Goal: Task Accomplishment & Management: Manage account settings

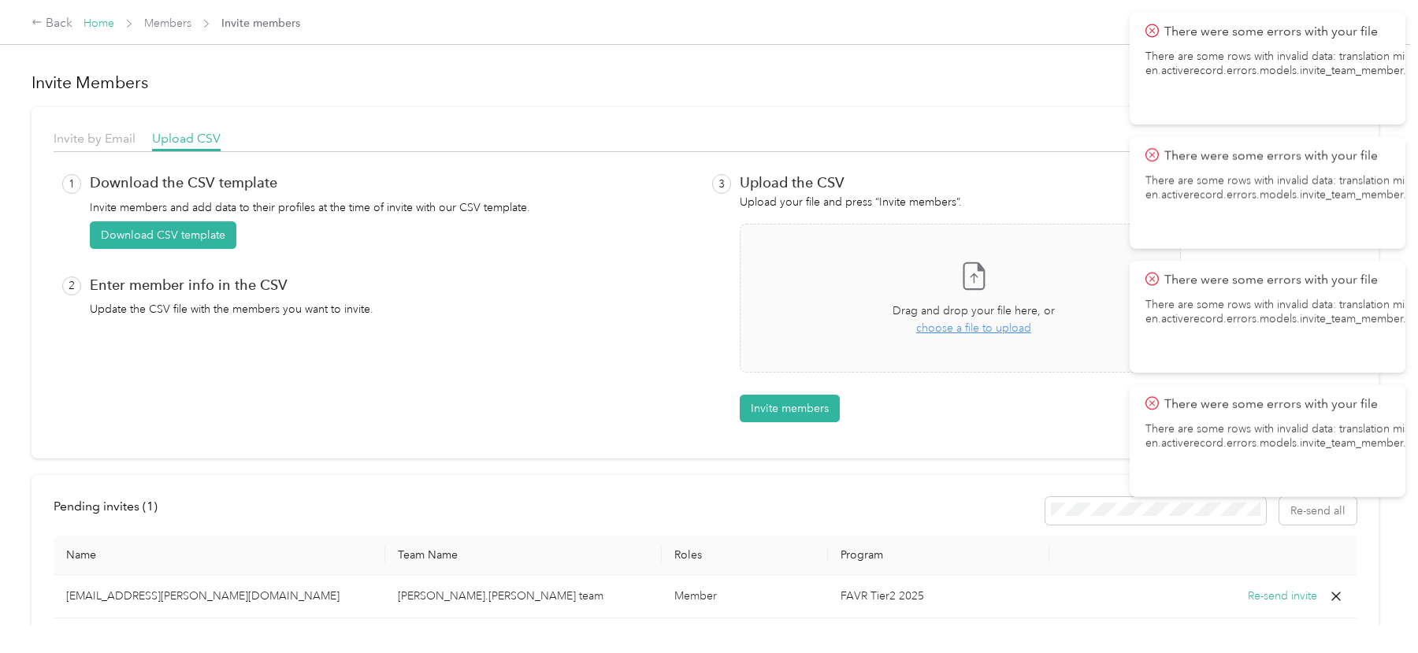
click at [104, 28] on link "Home" at bounding box center [99, 23] width 31 height 13
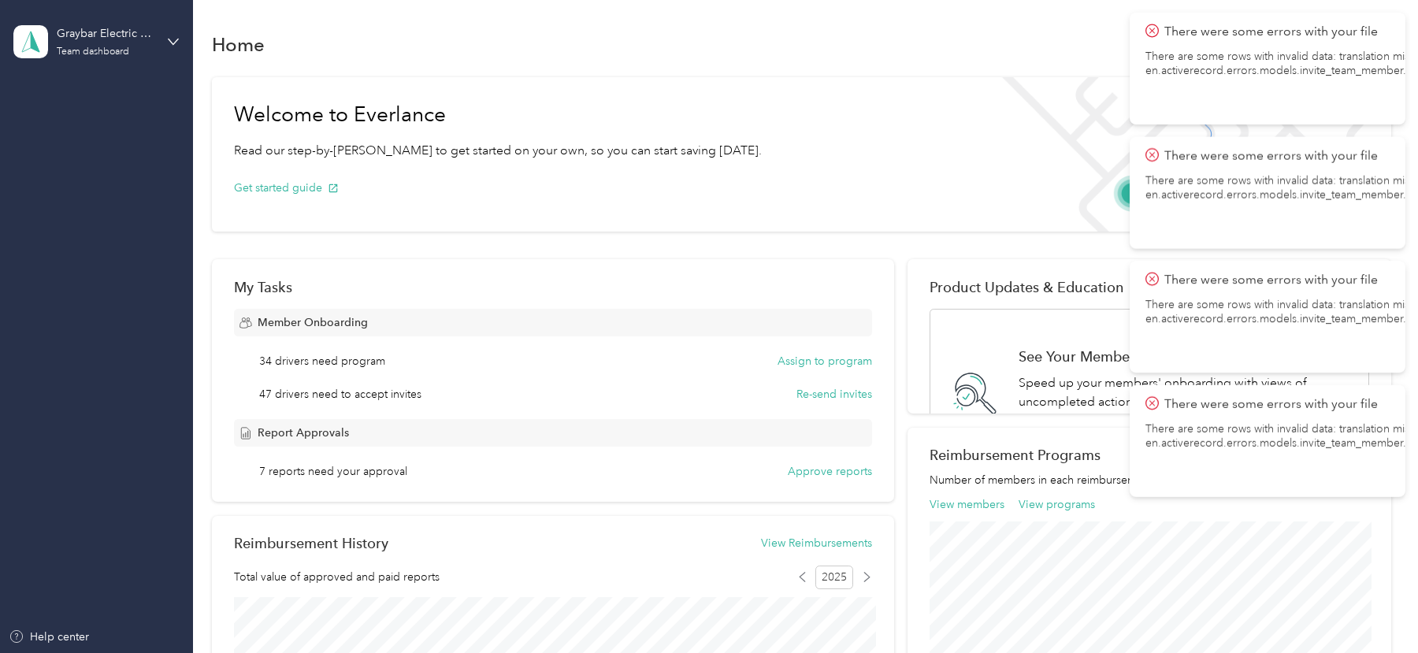
click at [104, 28] on div "Graybar Electric Company, Inc" at bounding box center [106, 33] width 98 height 17
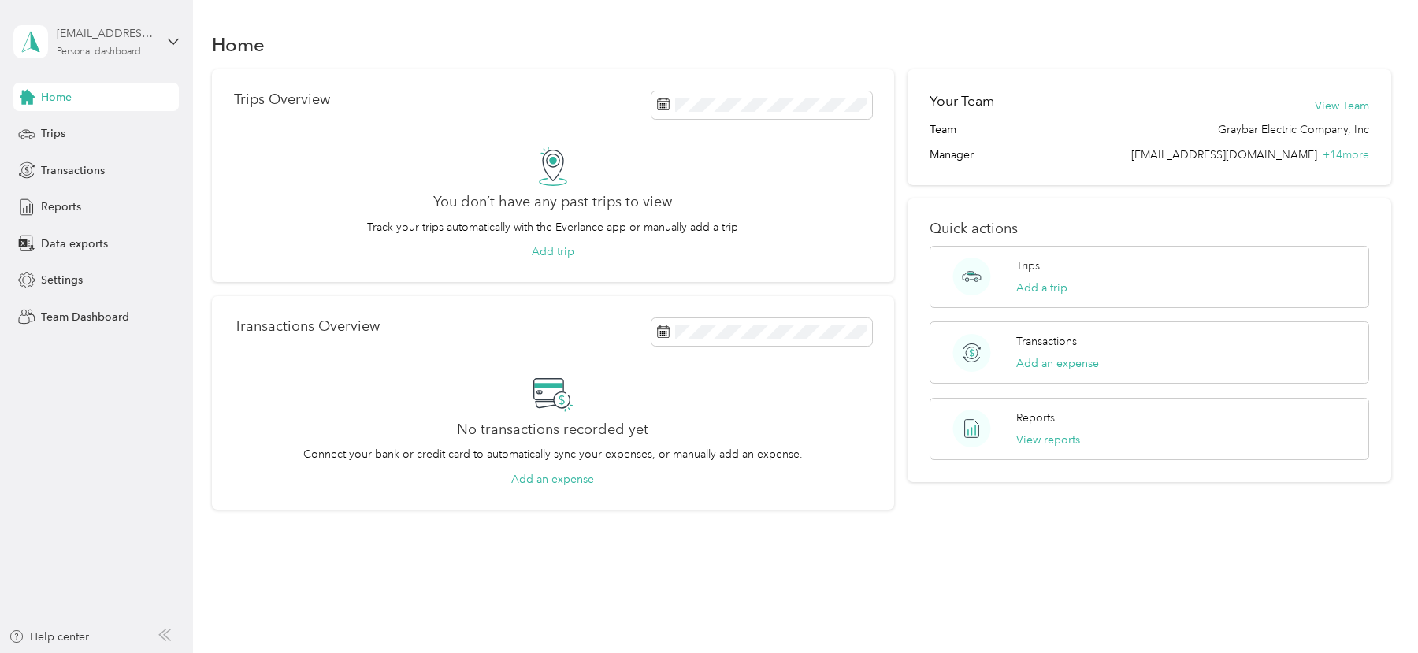
click at [132, 51] on div "Personal dashboard" at bounding box center [99, 51] width 84 height 9
click at [115, 199] on div "Log out" at bounding box center [179, 202] width 310 height 28
